Goal: Transaction & Acquisition: Purchase product/service

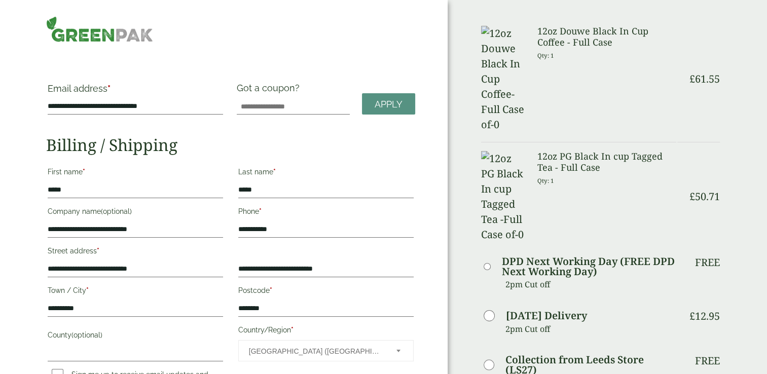
click at [110, 39] on img at bounding box center [99, 29] width 107 height 26
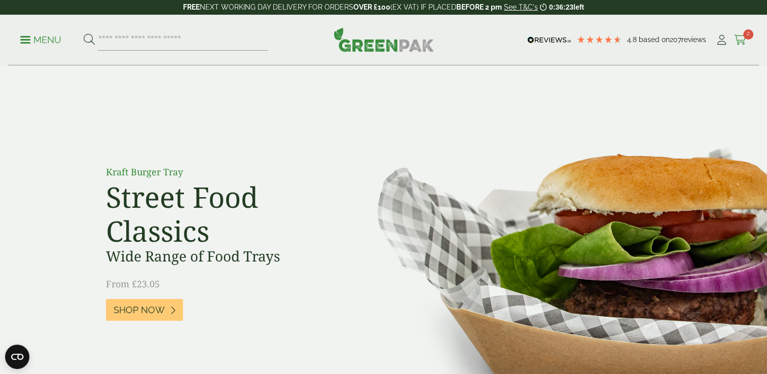
click at [742, 37] on icon at bounding box center [740, 40] width 13 height 10
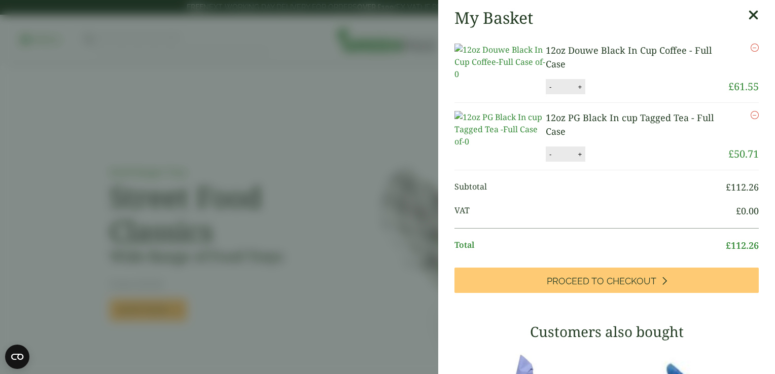
click at [748, 17] on icon at bounding box center [753, 15] width 11 height 14
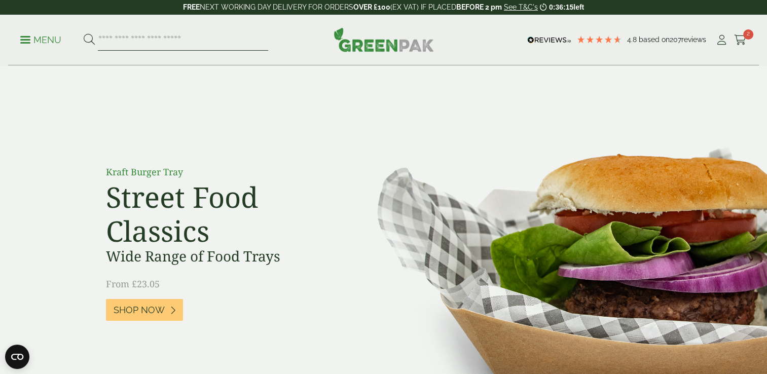
click at [226, 35] on input "search" at bounding box center [183, 39] width 170 height 21
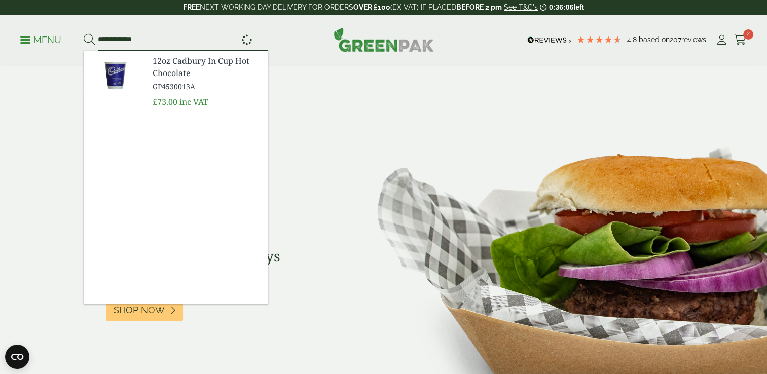
type input "**********"
click at [84, 33] on button at bounding box center [89, 39] width 11 height 13
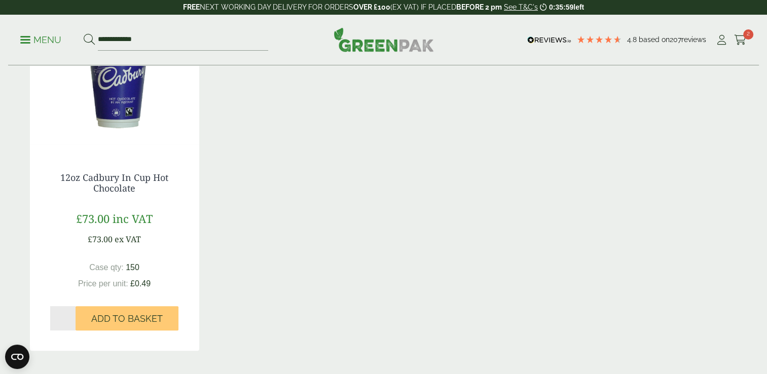
scroll to position [222, 0]
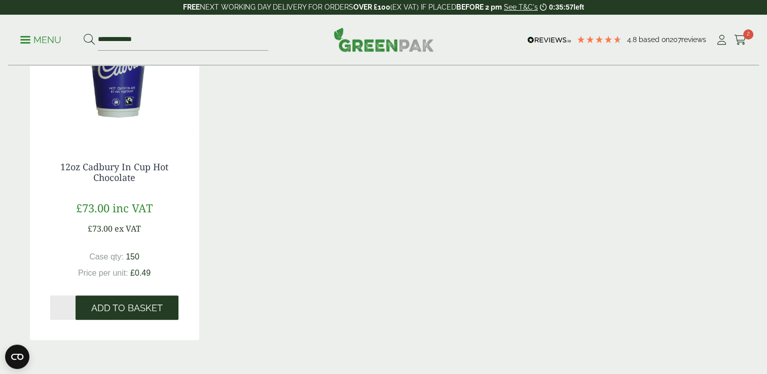
click at [142, 302] on button "Add to Basket" at bounding box center [127, 308] width 103 height 24
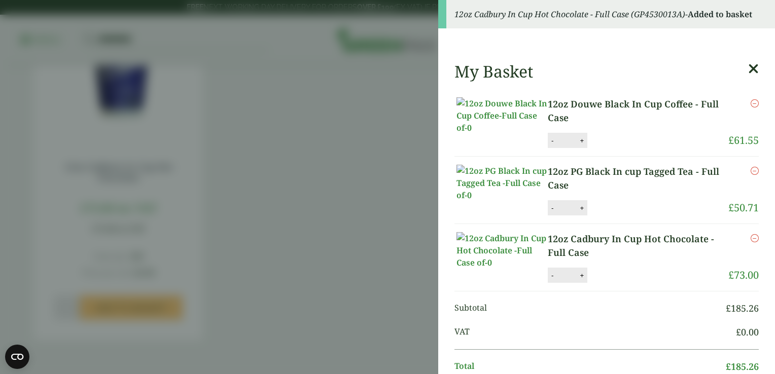
click at [748, 68] on icon at bounding box center [753, 69] width 11 height 14
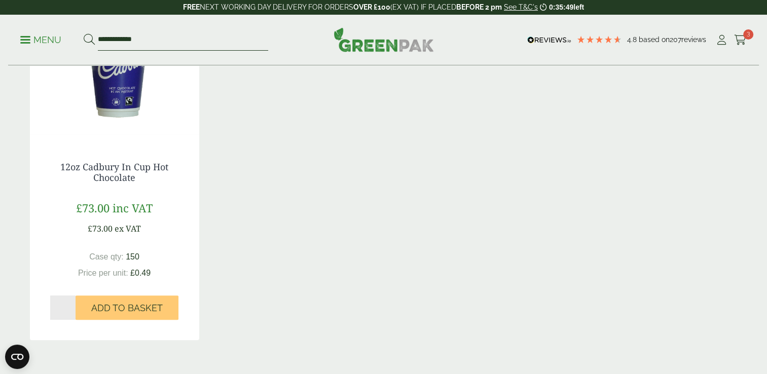
click at [214, 39] on input "**********" at bounding box center [183, 39] width 170 height 21
type input "*"
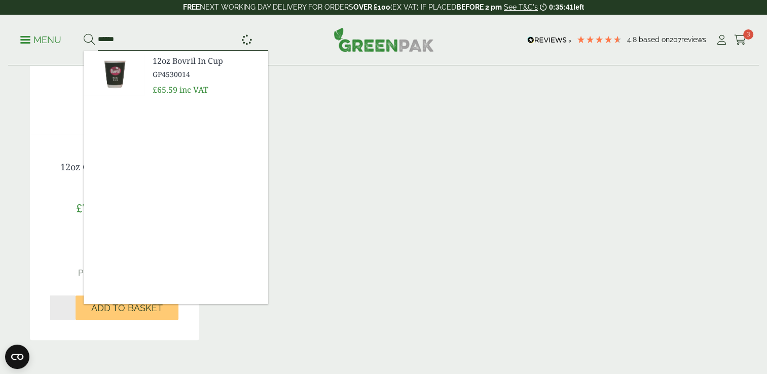
type input "******"
click at [84, 33] on button at bounding box center [89, 39] width 11 height 13
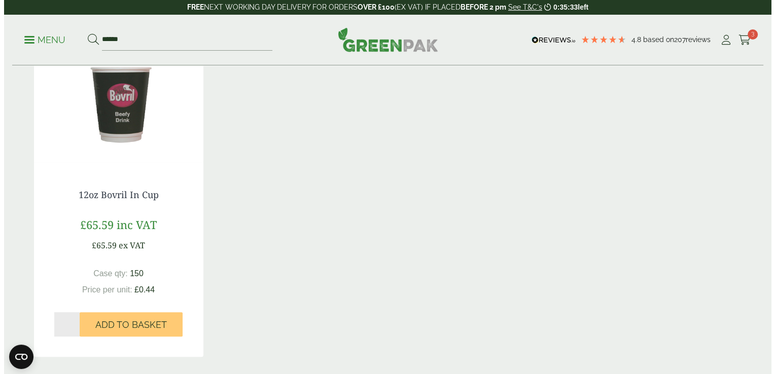
scroll to position [215, 0]
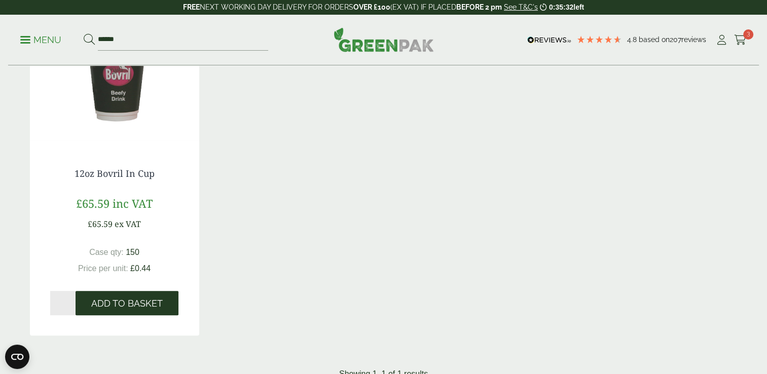
click at [148, 309] on button "Add to Basket" at bounding box center [127, 303] width 103 height 24
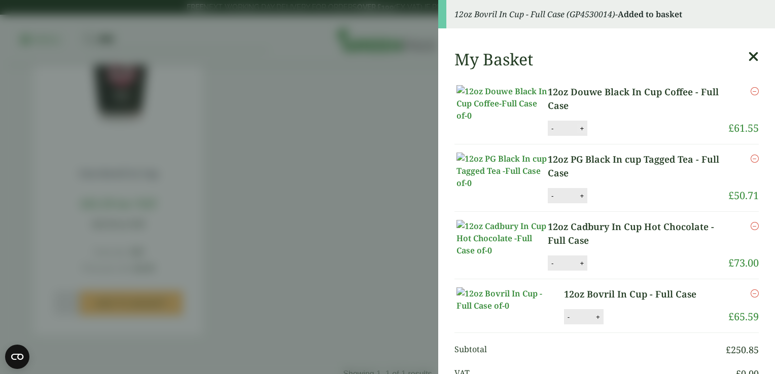
click at [581, 133] on button "+" at bounding box center [582, 128] width 10 height 9
type input "*"
click at [612, 136] on button "Update" at bounding box center [614, 128] width 51 height 15
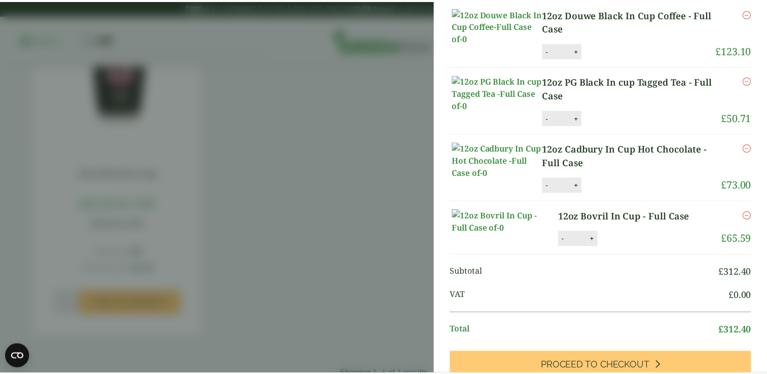
scroll to position [0, 0]
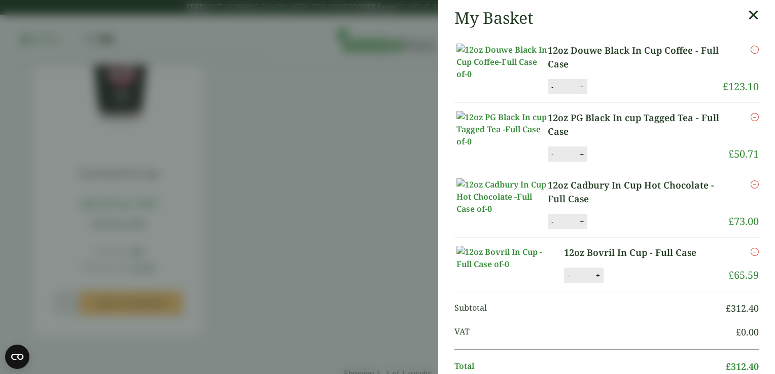
click at [748, 11] on icon at bounding box center [753, 15] width 11 height 14
